Goal: Task Accomplishment & Management: Complete application form

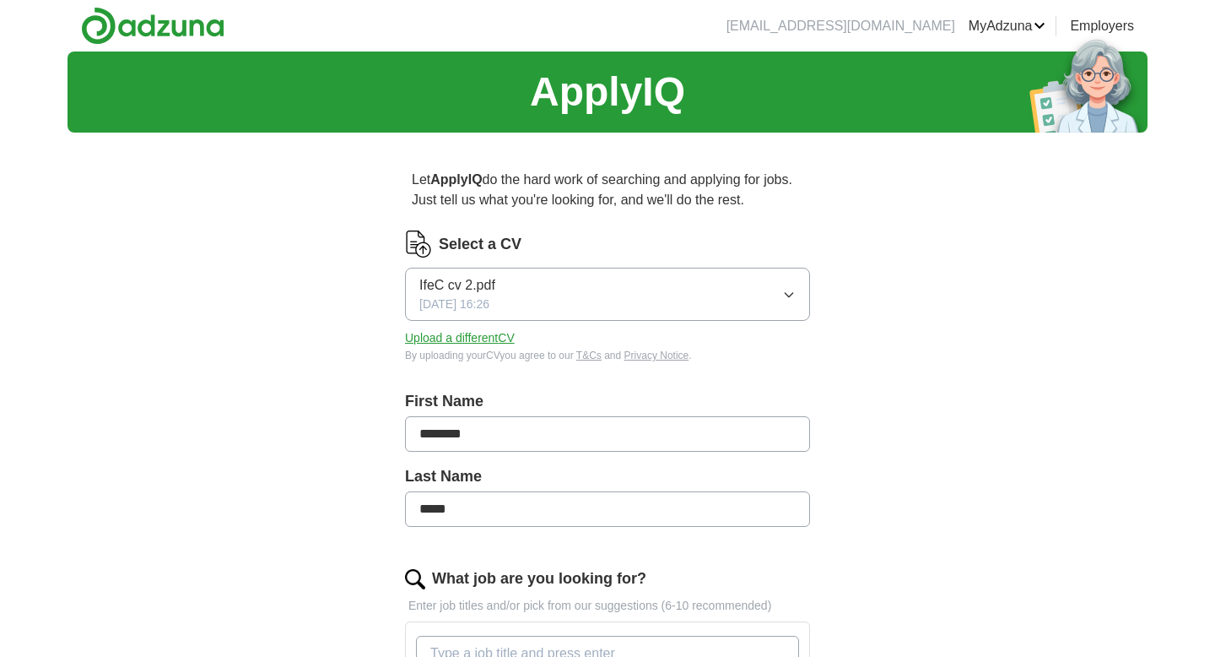
click at [798, 298] on button "IfeC cv 2.pdf [DATE] 16:26" at bounding box center [607, 294] width 405 height 53
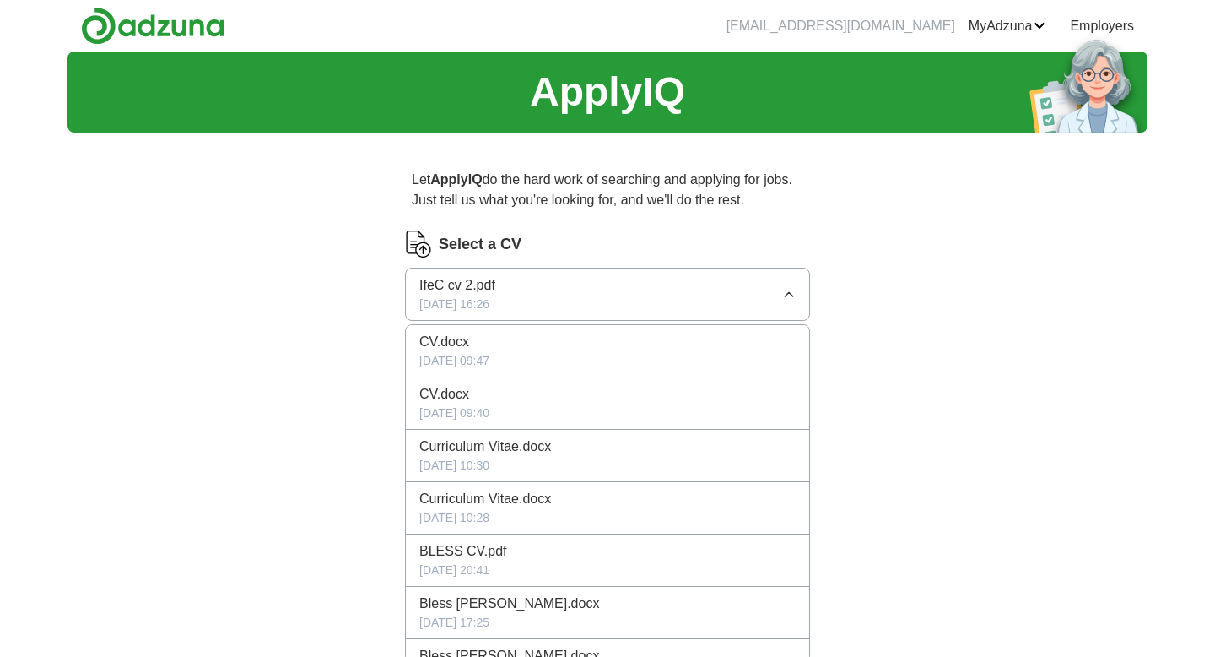
click at [488, 247] on label "Select a CV" at bounding box center [480, 244] width 83 height 23
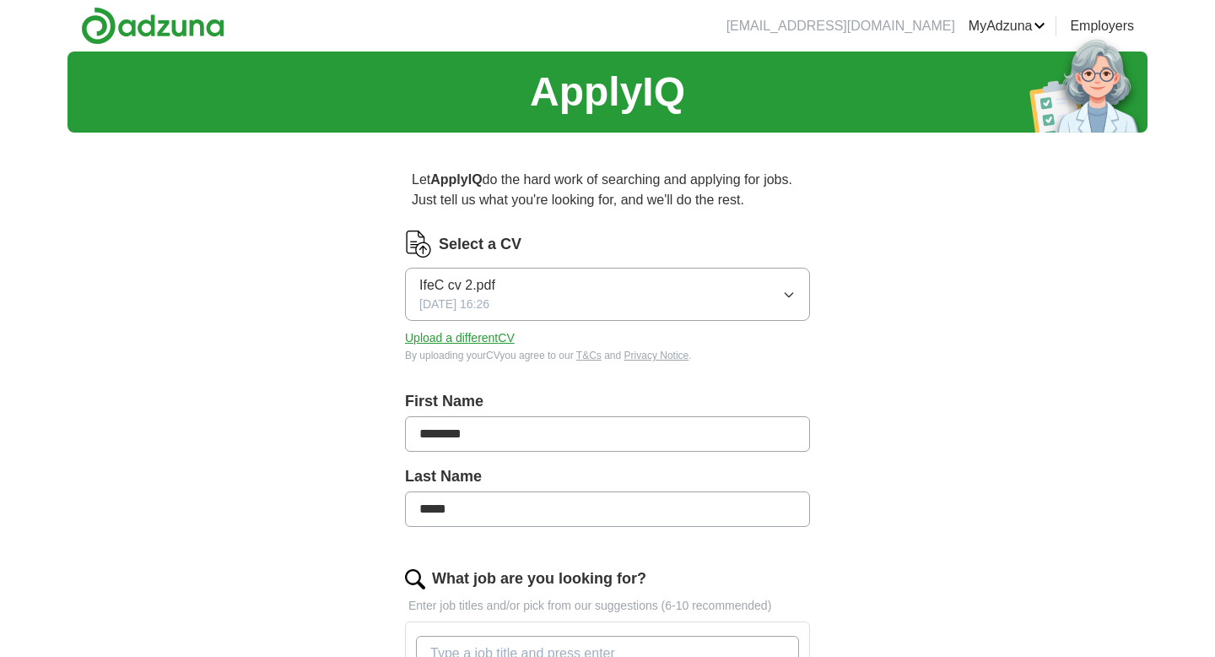
click at [479, 332] on button "Upload a different CV" at bounding box center [460, 338] width 110 height 18
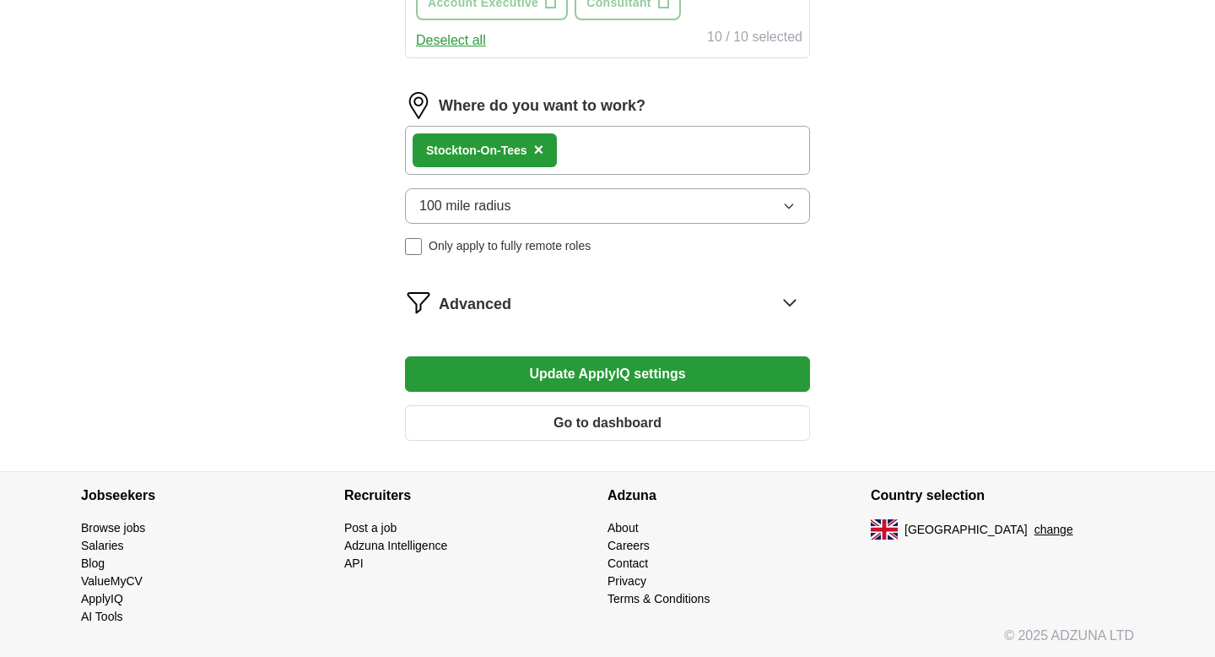
scroll to position [978, 0]
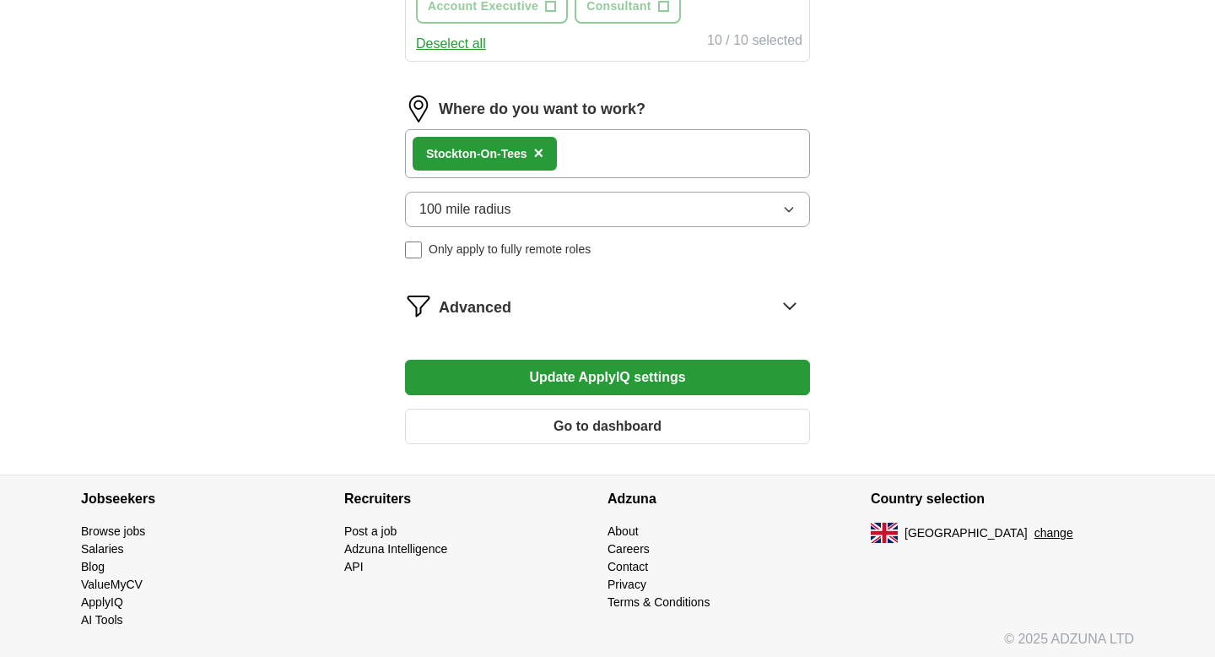
click at [709, 227] on button "100 mile radius" at bounding box center [607, 209] width 405 height 35
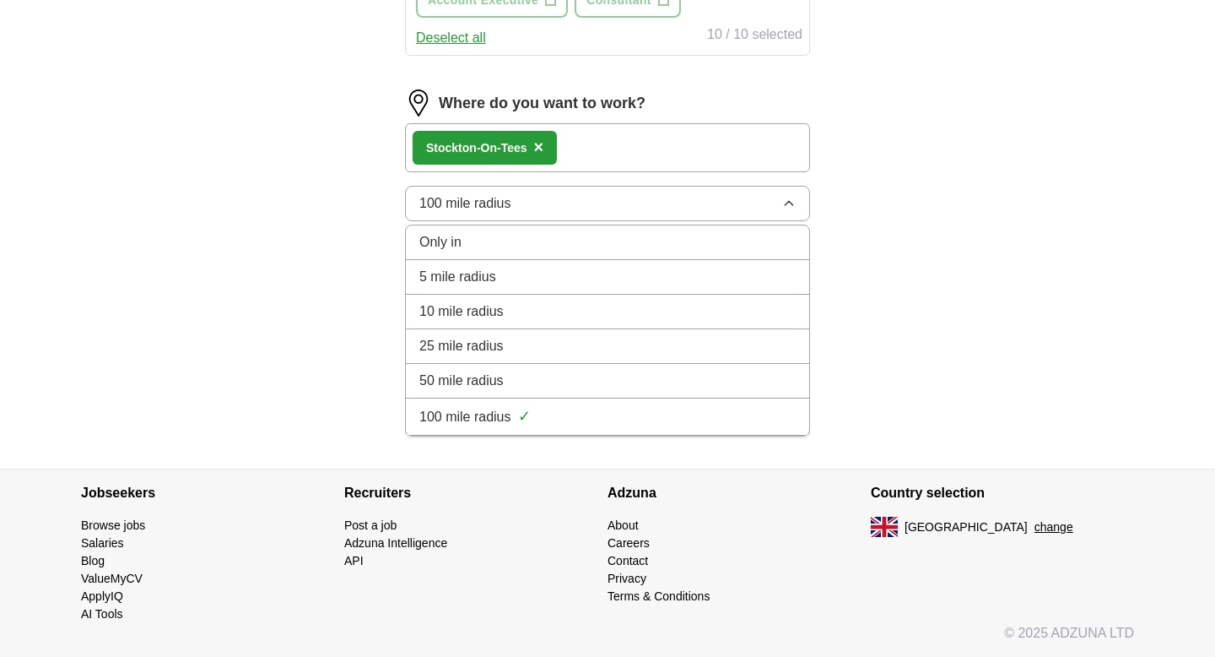
scroll to position [1025, 0]
click at [678, 425] on div "100 mile radius ✓" at bounding box center [607, 416] width 376 height 23
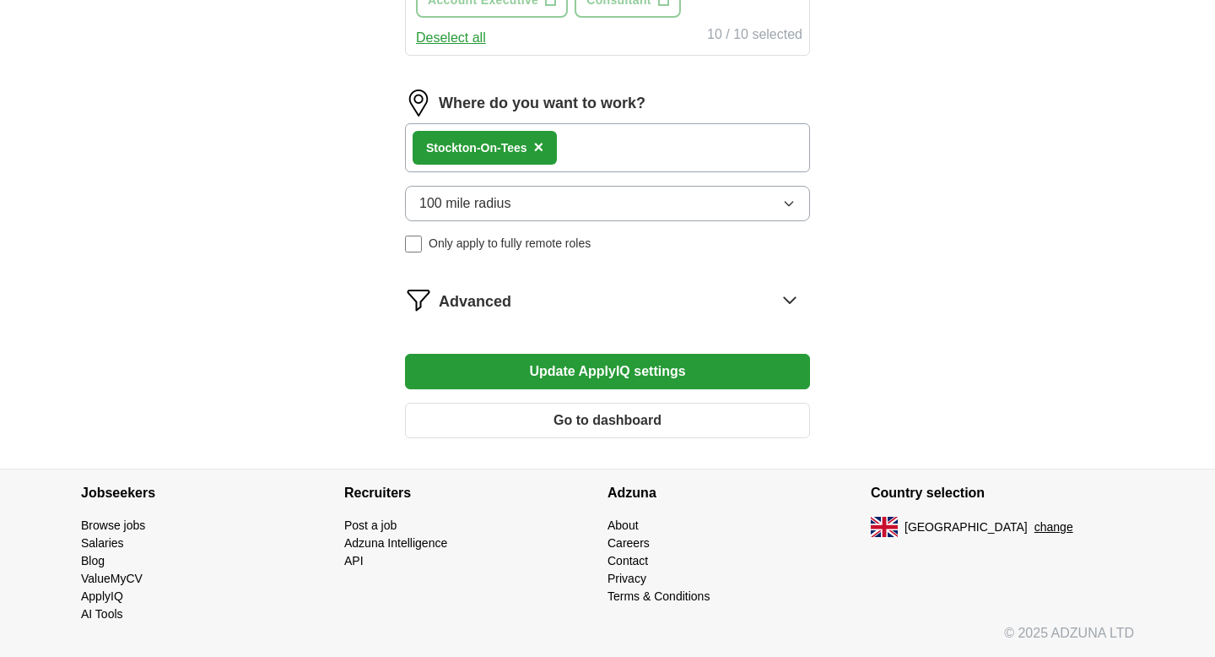
click at [685, 377] on button "Update ApplyIQ settings" at bounding box center [607, 371] width 405 height 35
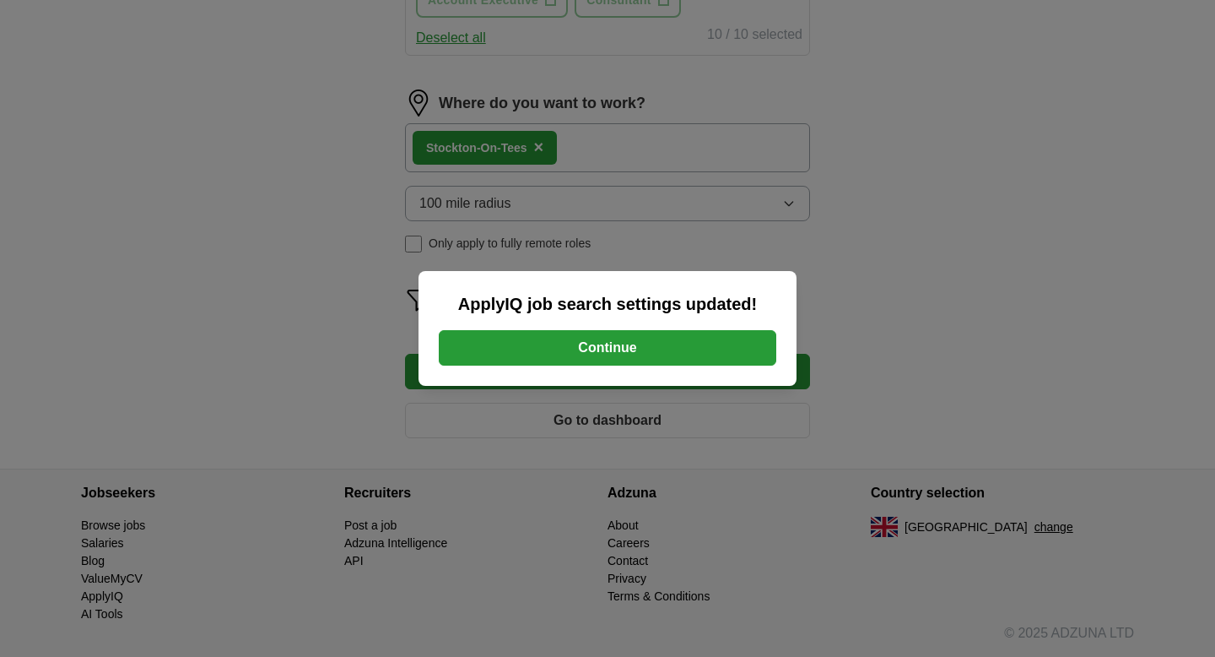
click at [667, 345] on button "Continue" at bounding box center [608, 347] width 338 height 35
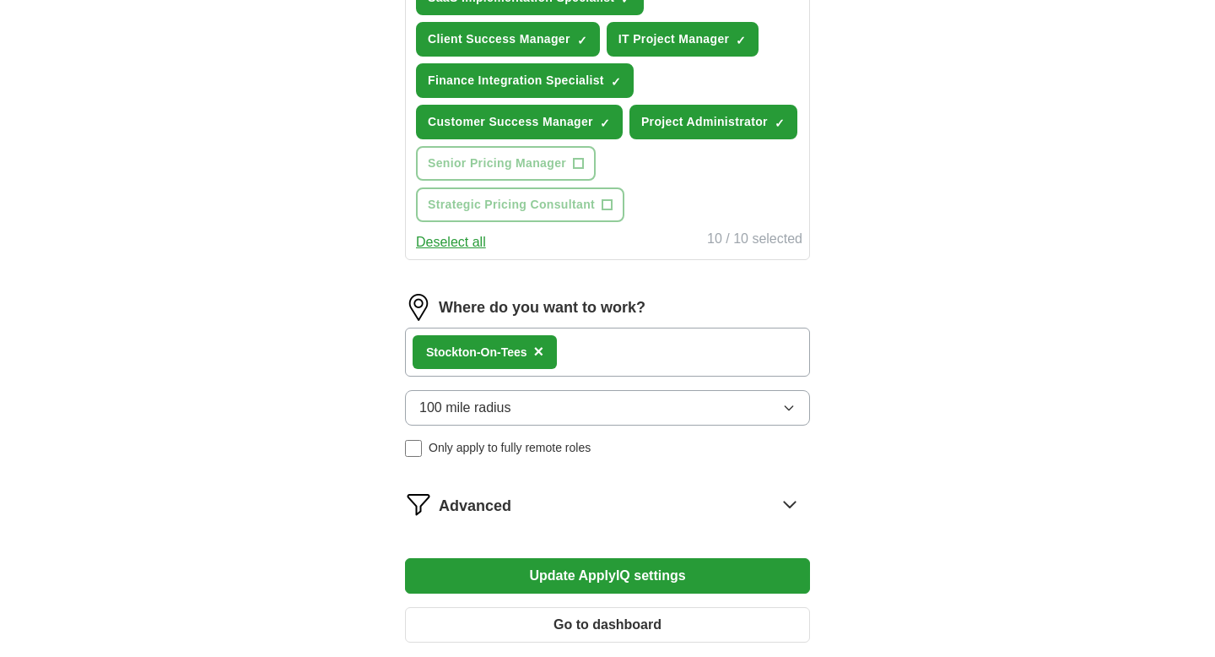
scroll to position [823, 0]
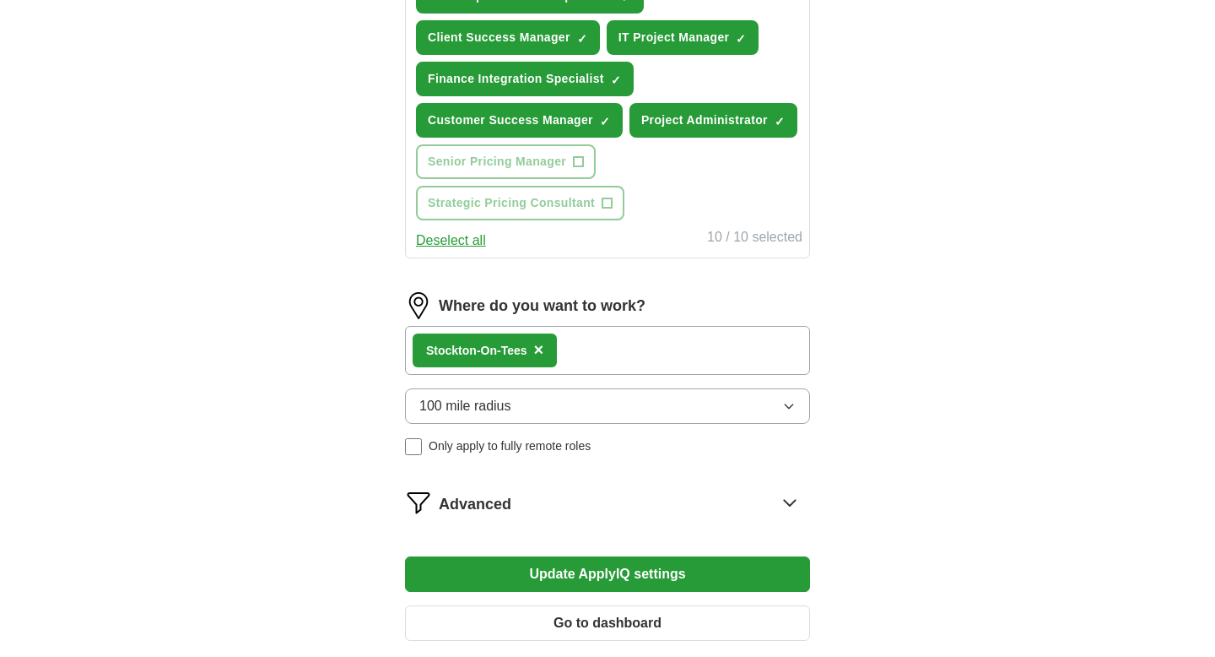
click at [587, 584] on button "Update ApplyIQ settings" at bounding box center [607, 573] width 405 height 35
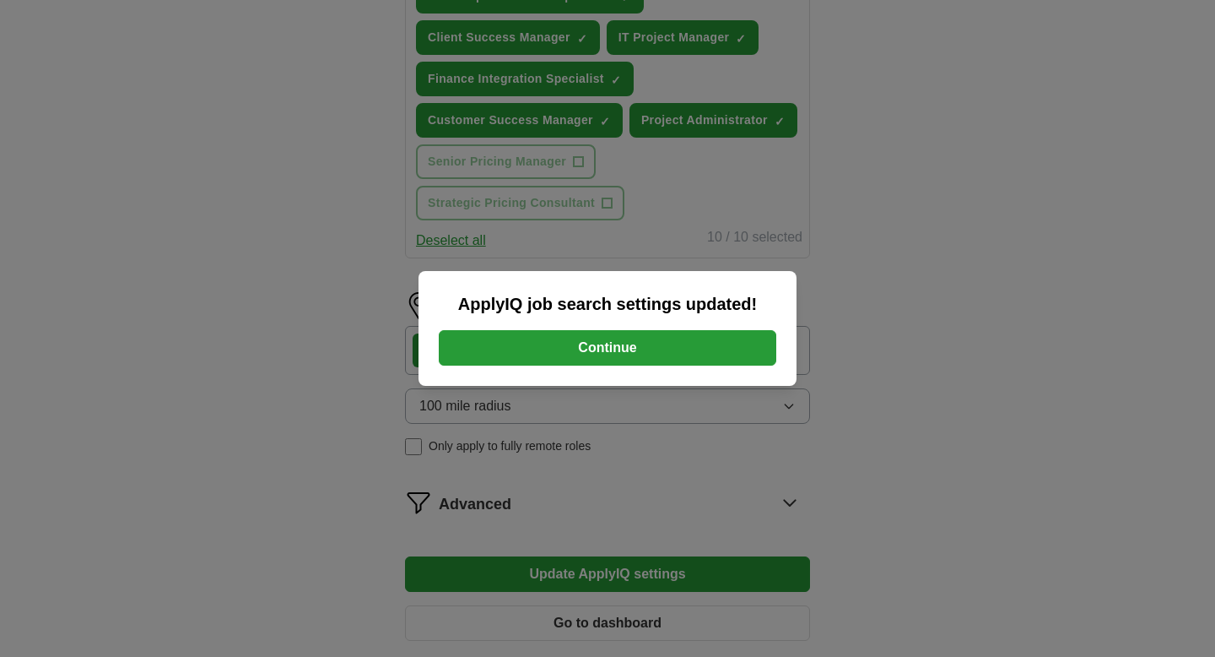
click at [552, 349] on button "Continue" at bounding box center [608, 347] width 338 height 35
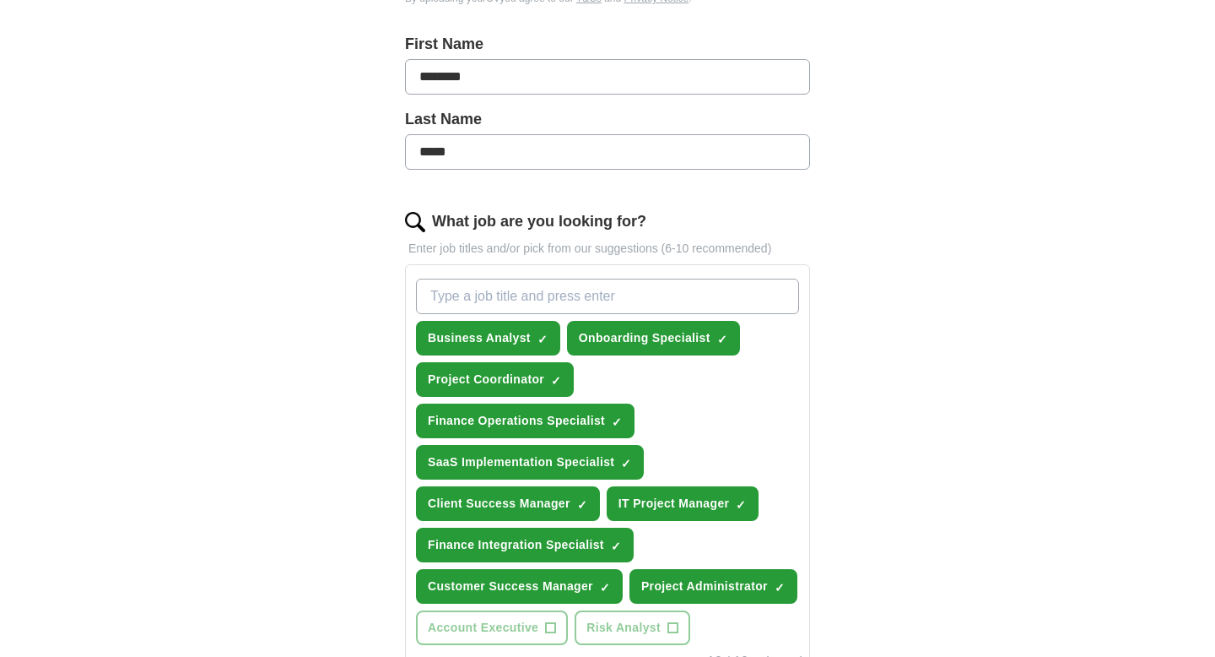
scroll to position [391, 0]
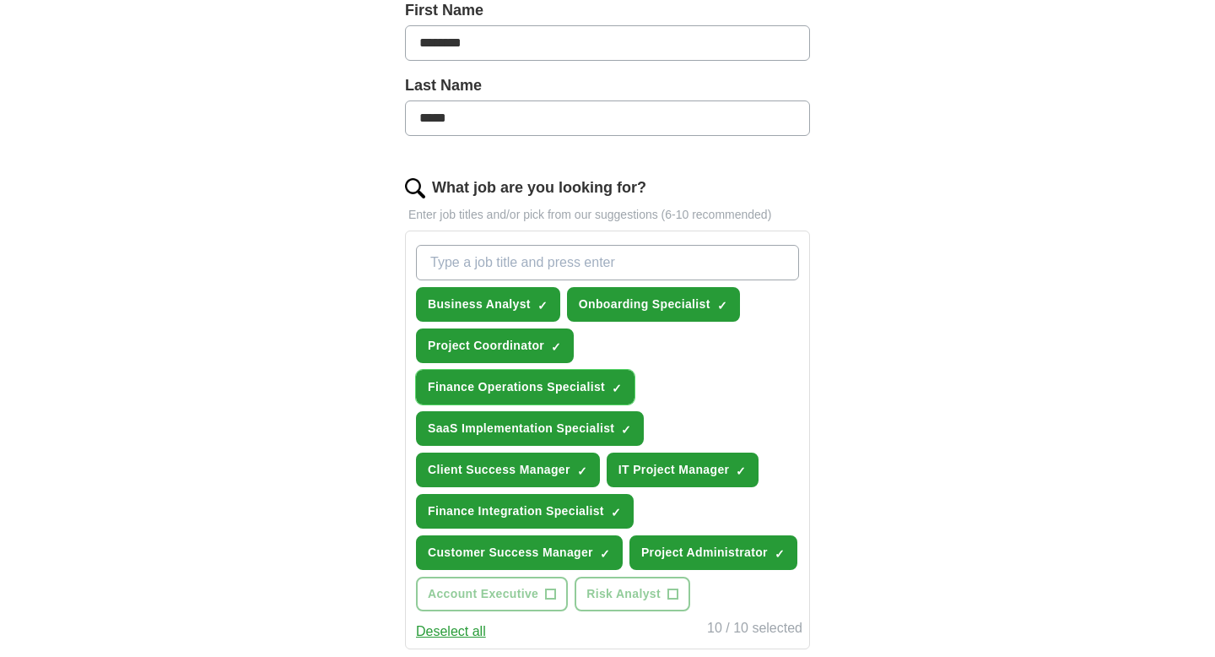
click at [0, 0] on span "×" at bounding box center [0, 0] width 0 height 0
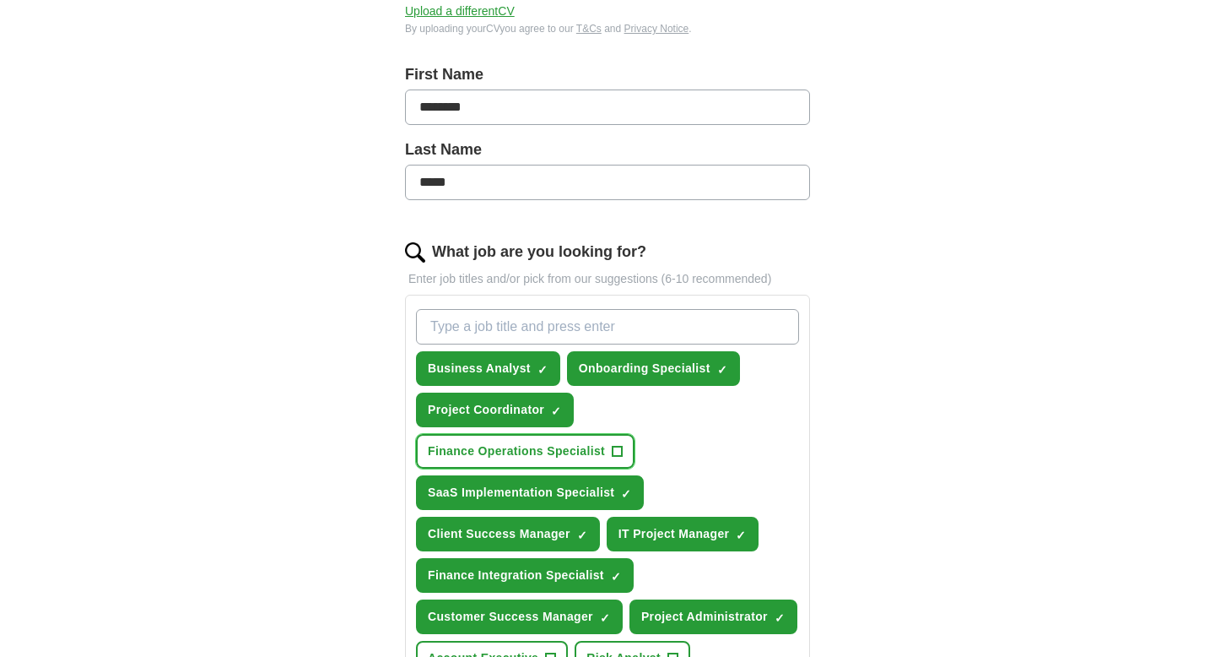
scroll to position [323, 0]
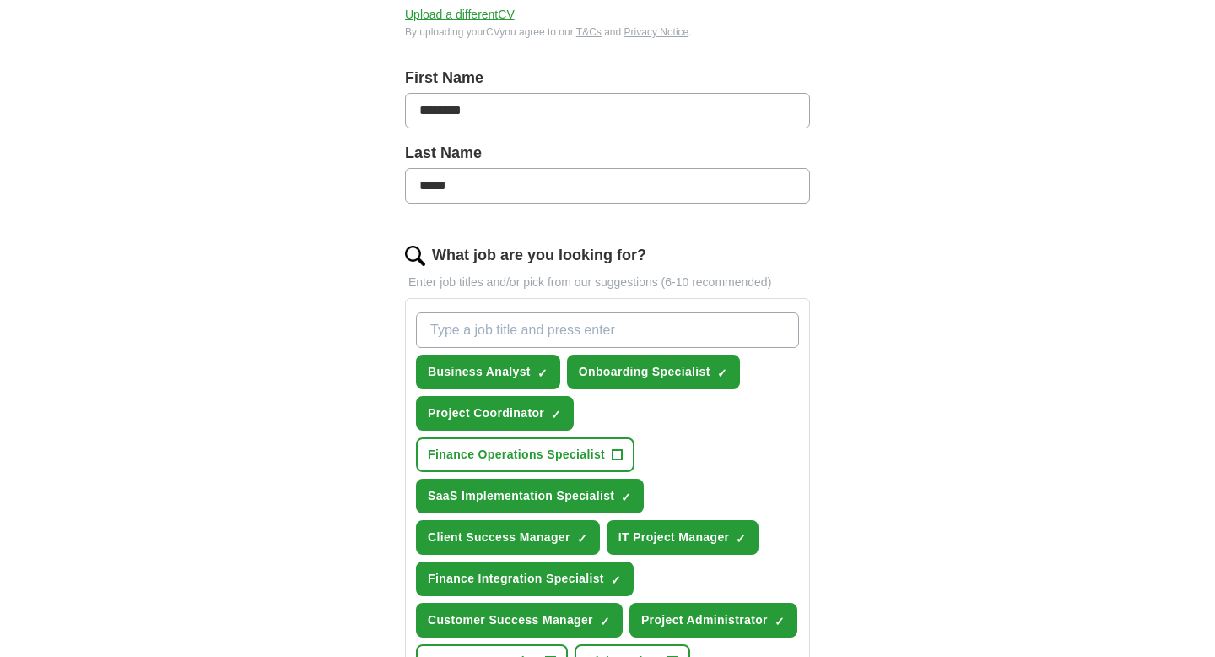
click at [528, 338] on input "What job are you looking for?" at bounding box center [607, 329] width 383 height 35
type input "pricing analyst"
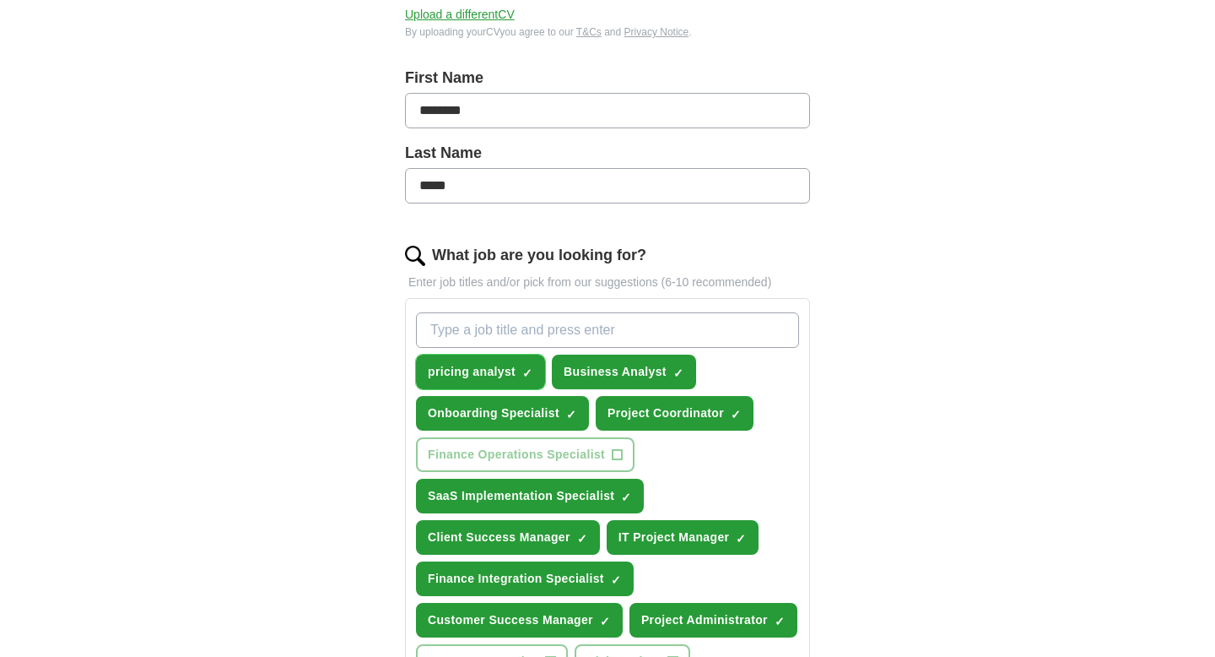
click at [0, 0] on span "×" at bounding box center [0, 0] width 0 height 0
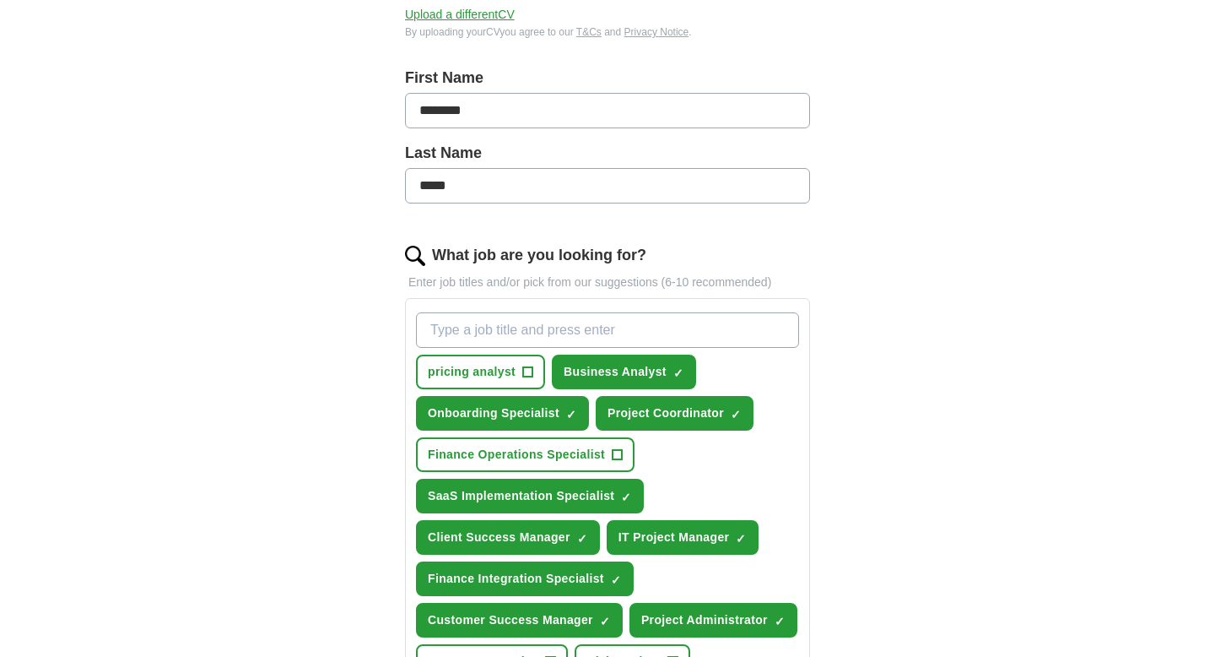
click at [548, 335] on input "What job are you looking for?" at bounding box center [607, 329] width 383 height 35
type input "P"
type input "Commercial analyst"
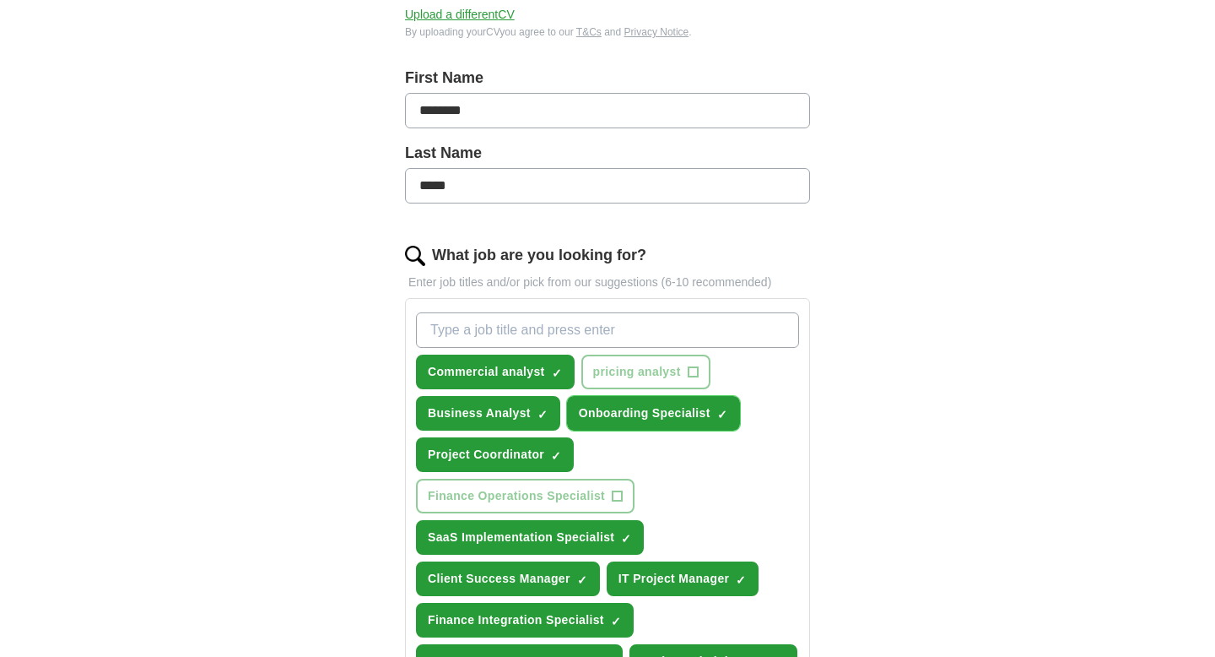
click at [0, 0] on span "×" at bounding box center [0, 0] width 0 height 0
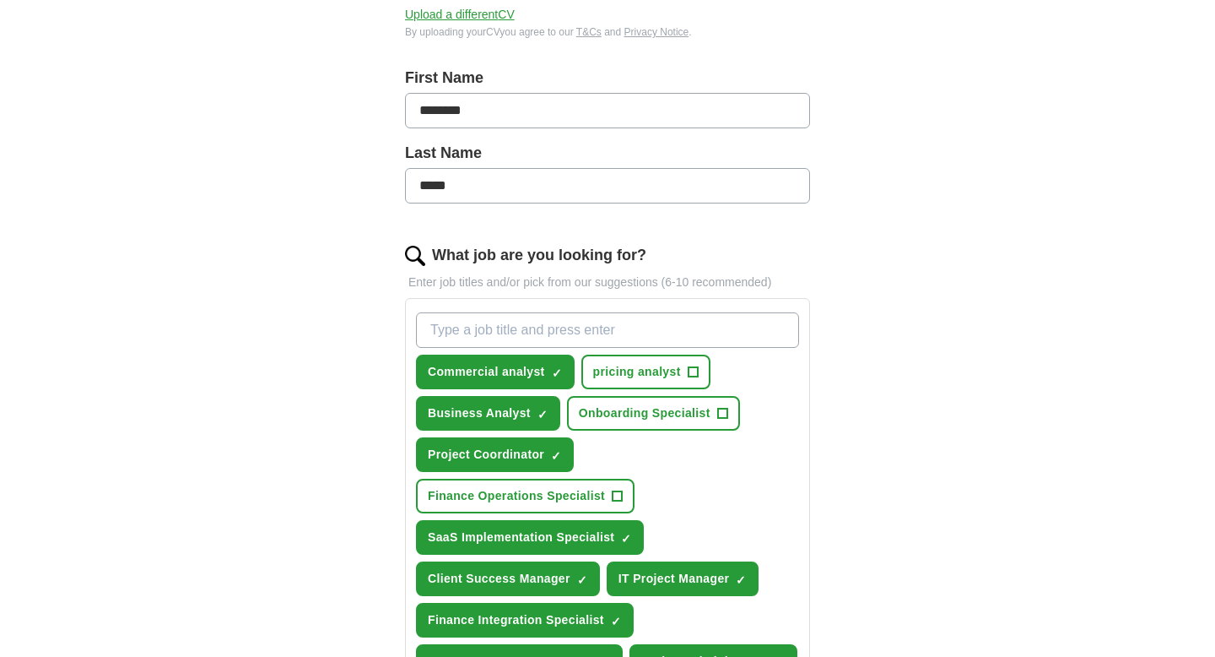
click at [693, 333] on input "What job are you looking for?" at bounding box center [607, 329] width 383 height 35
type input "Acoount Receivables analyst"
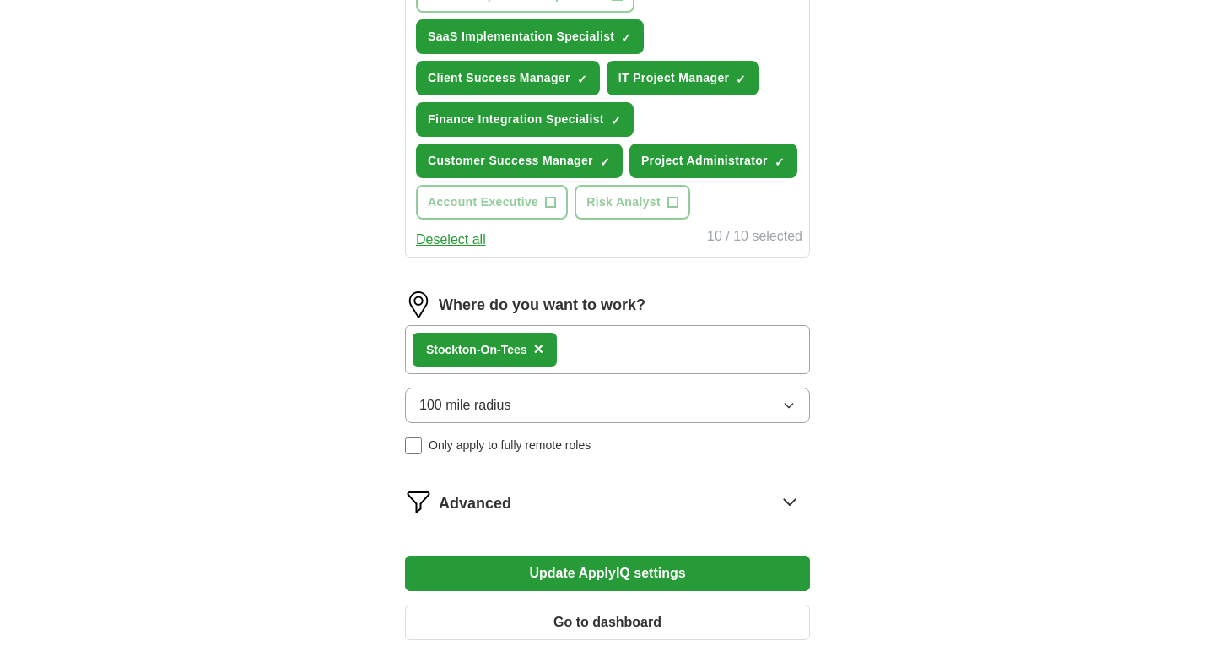
scroll to position [1067, 0]
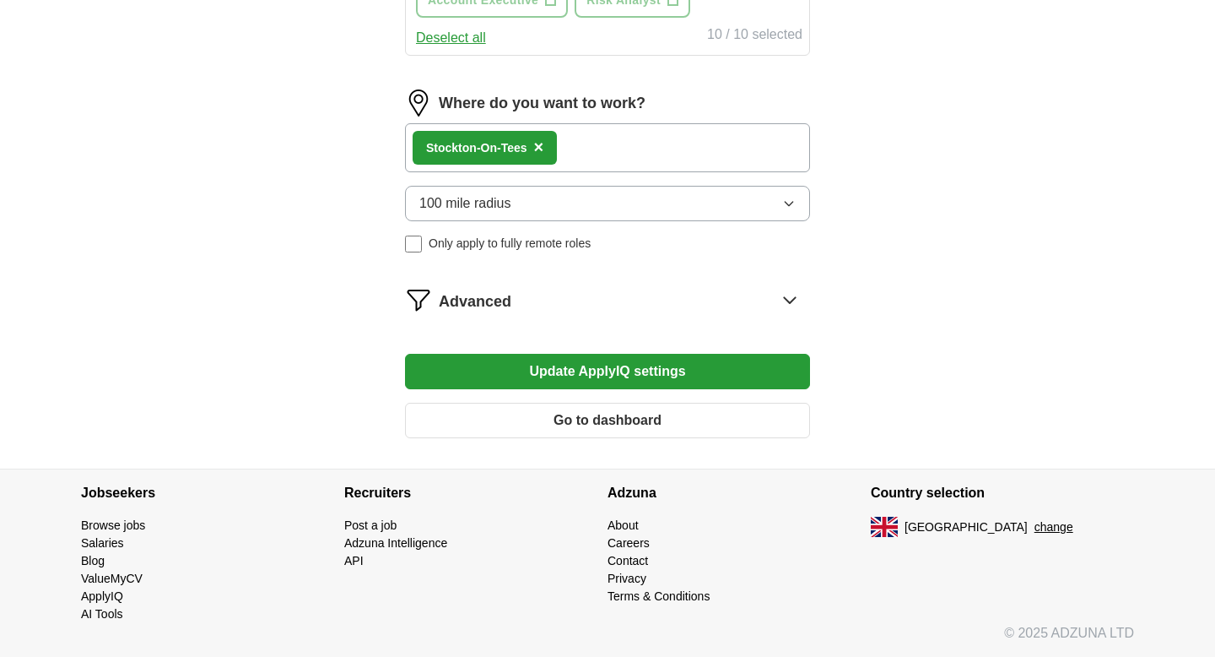
click at [728, 373] on button "Update ApplyIQ settings" at bounding box center [607, 371] width 405 height 35
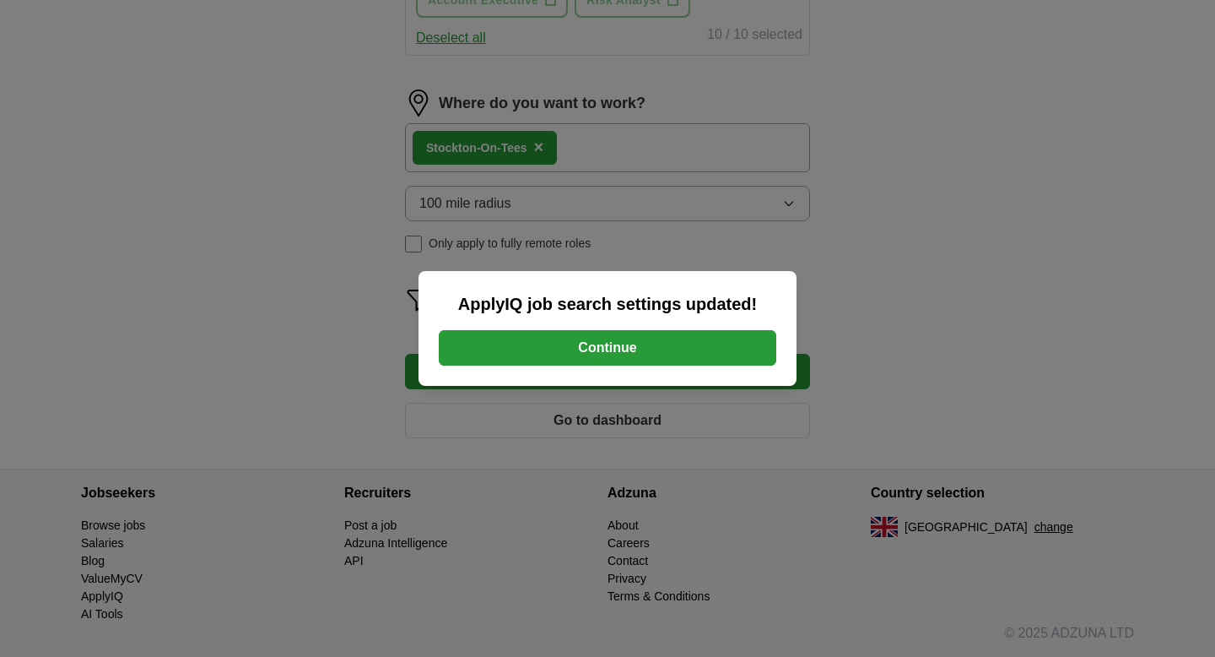
click at [648, 339] on button "Continue" at bounding box center [608, 347] width 338 height 35
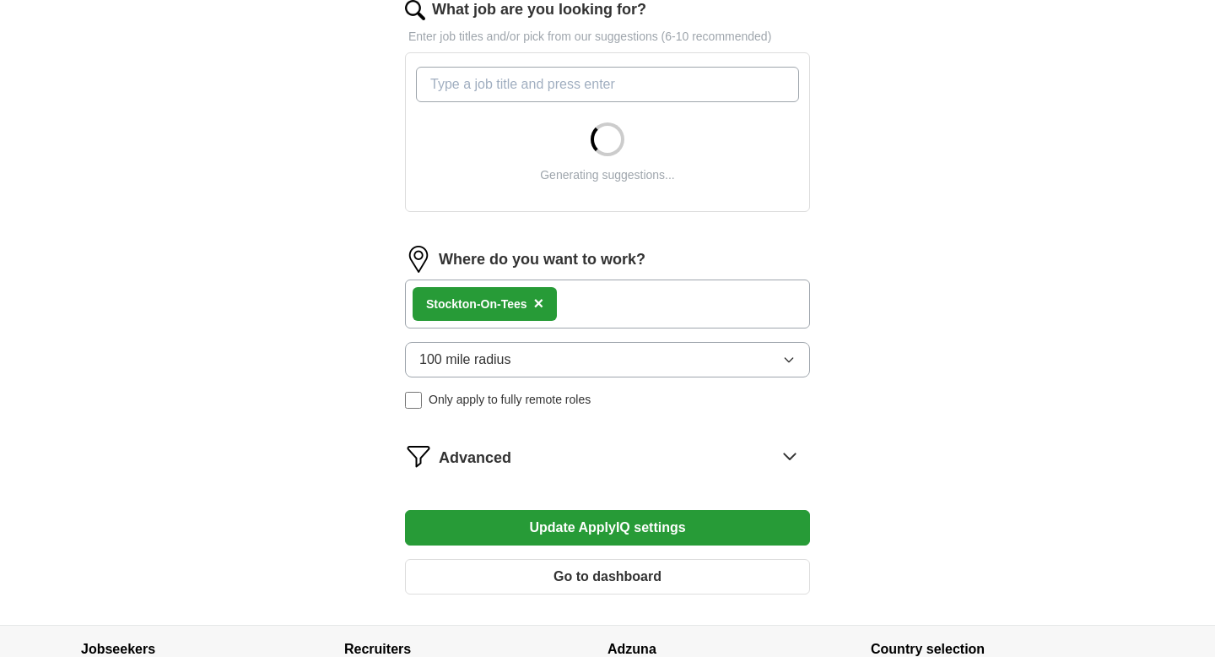
scroll to position [725, 0]
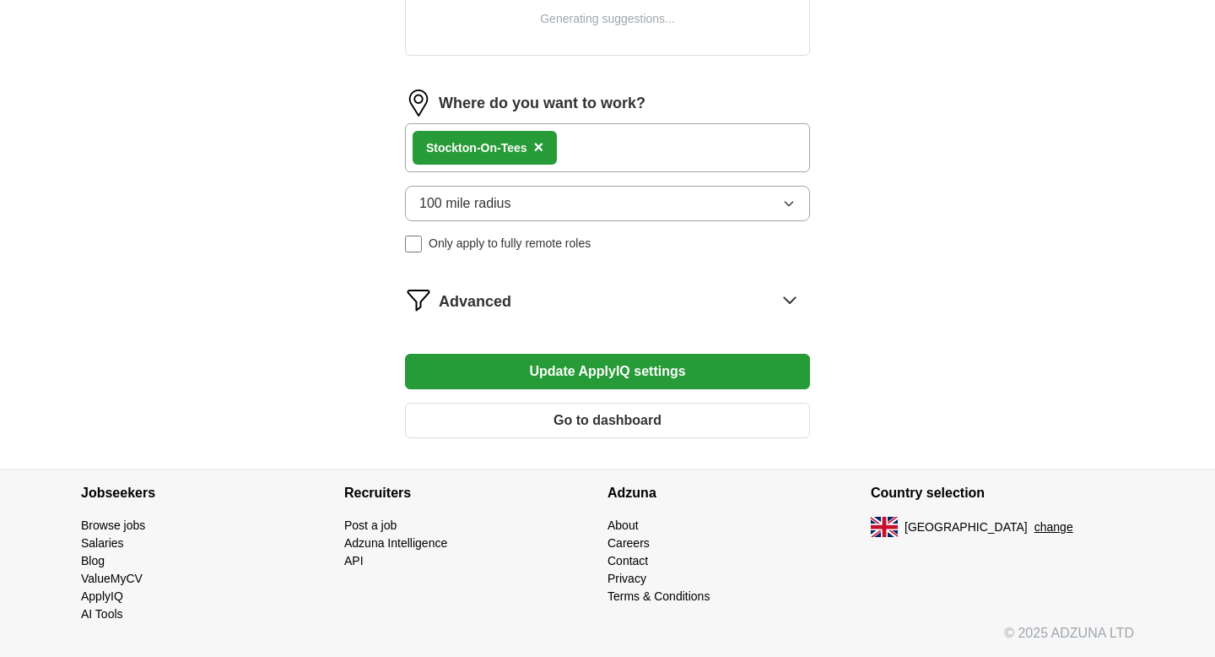
click at [625, 373] on button "Update ApplyIQ settings" at bounding box center [607, 371] width 405 height 35
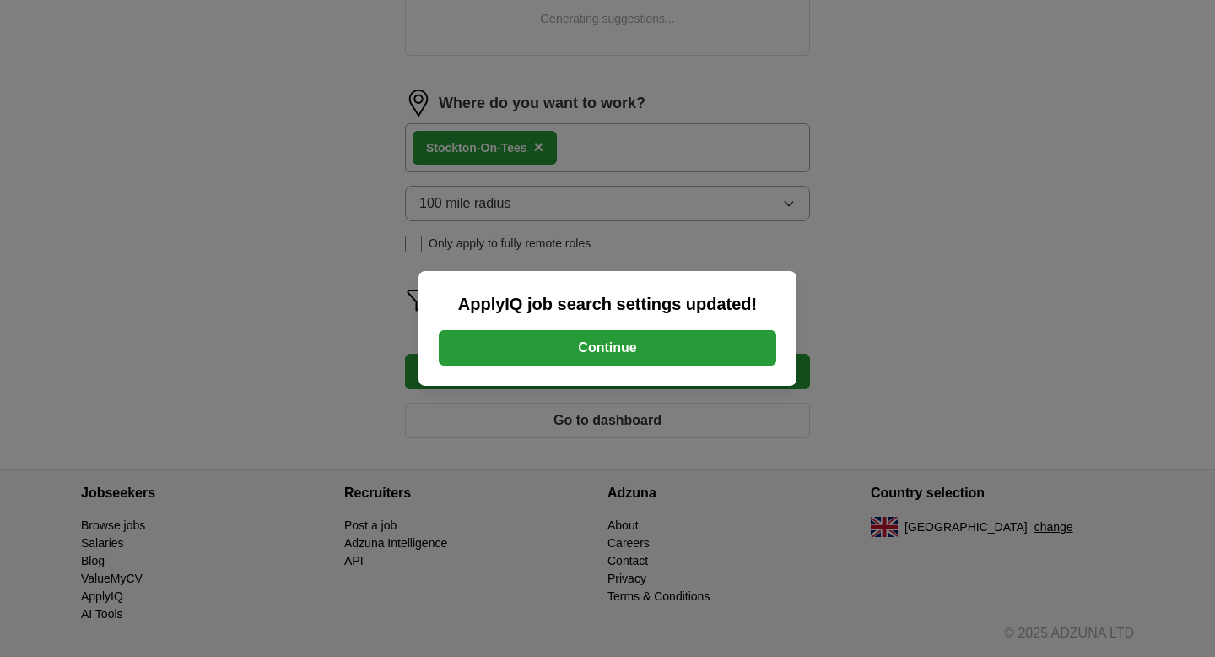
click at [608, 333] on button "Continue" at bounding box center [608, 347] width 338 height 35
